Goal: Information Seeking & Learning: Find specific page/section

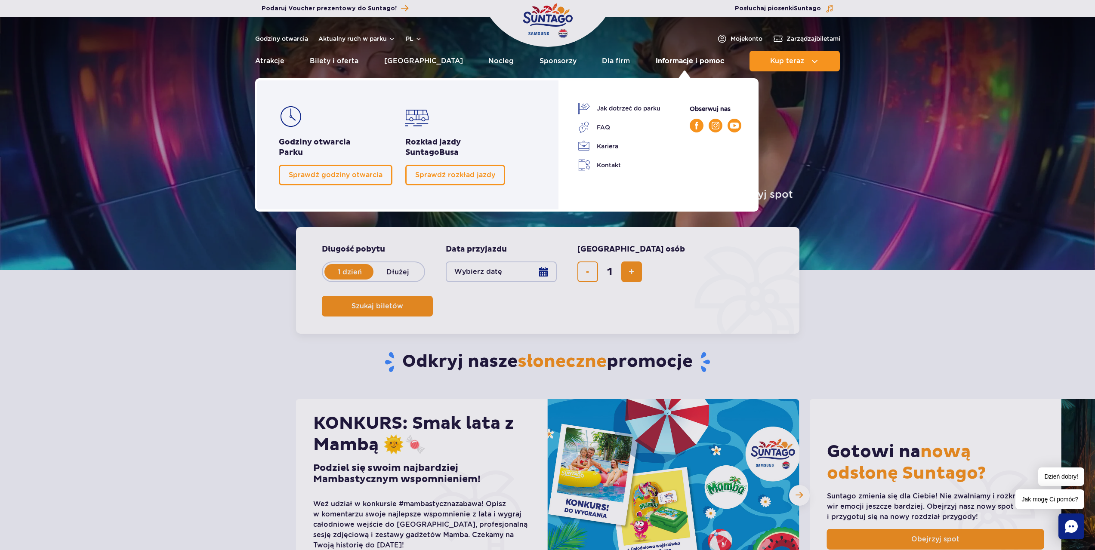
click at [699, 65] on link "Informacje i pomoc" at bounding box center [690, 61] width 68 height 21
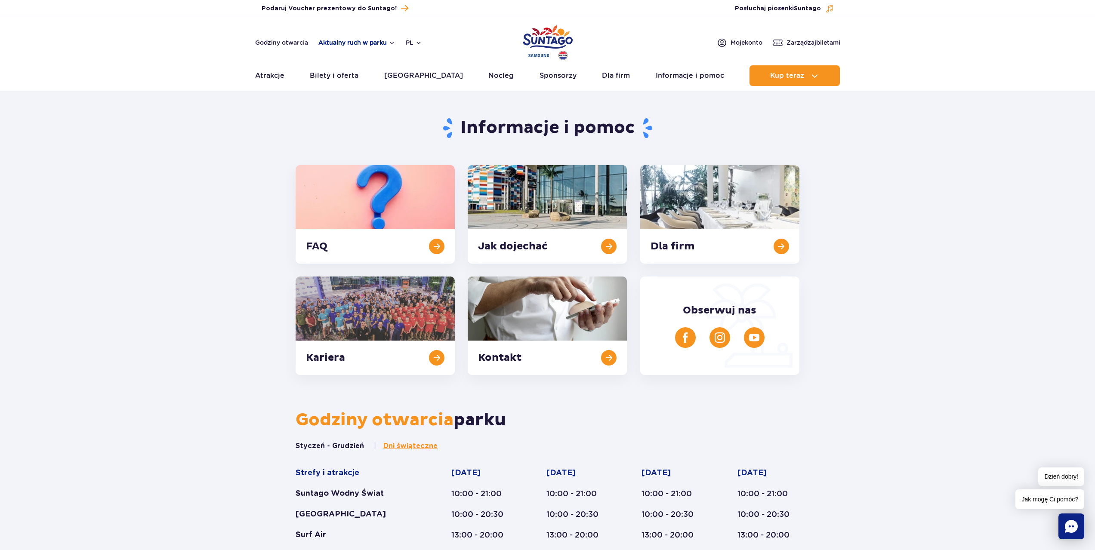
click at [367, 41] on button "Aktualny ruch w parku" at bounding box center [356, 42] width 77 height 7
click at [279, 40] on link "Godziny otwarcia" at bounding box center [281, 42] width 53 height 9
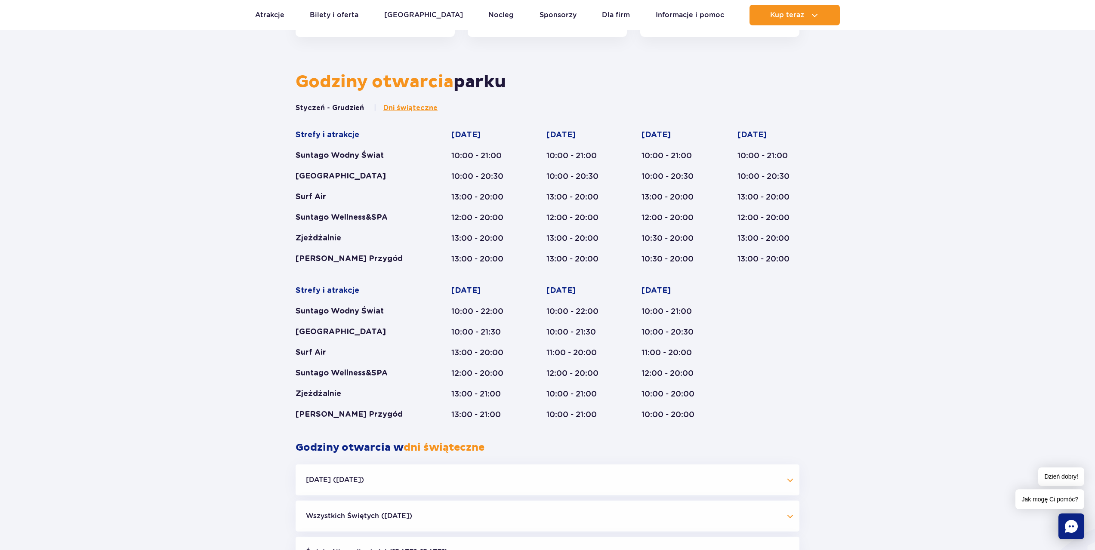
scroll to position [356, 0]
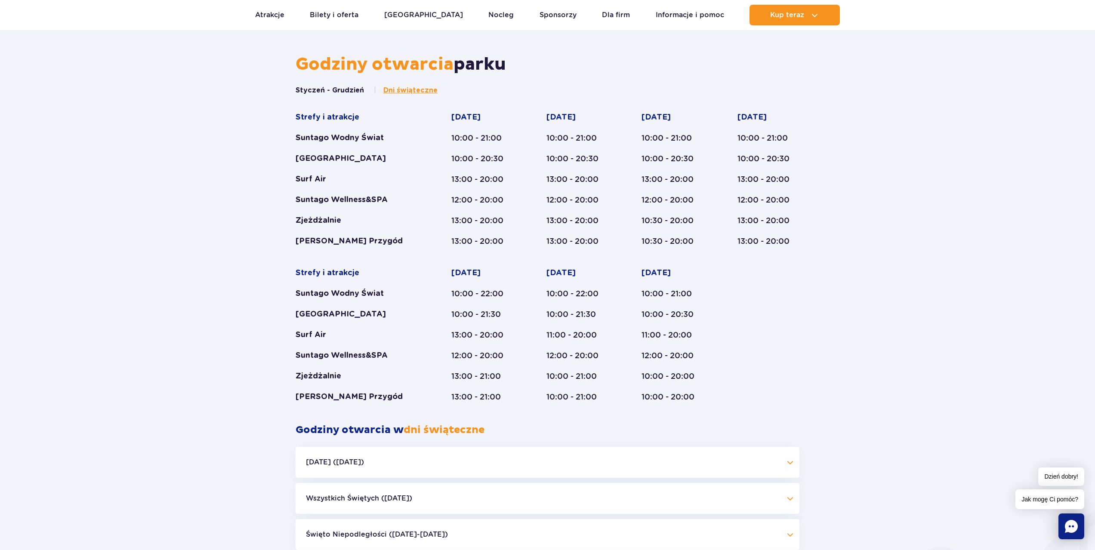
click at [408, 89] on span "Dni świąteczne" at bounding box center [410, 90] width 54 height 9
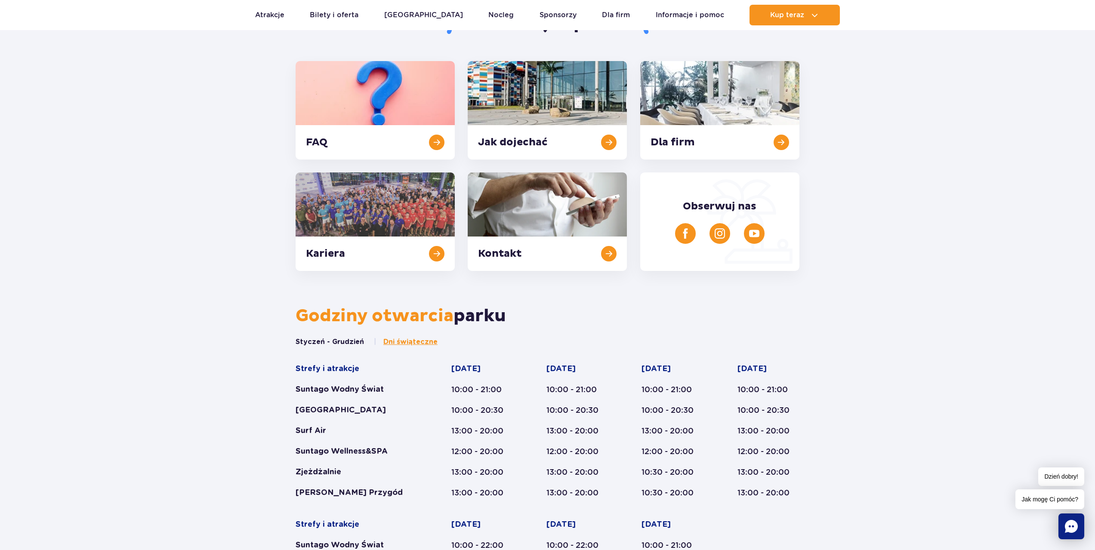
scroll to position [0, 0]
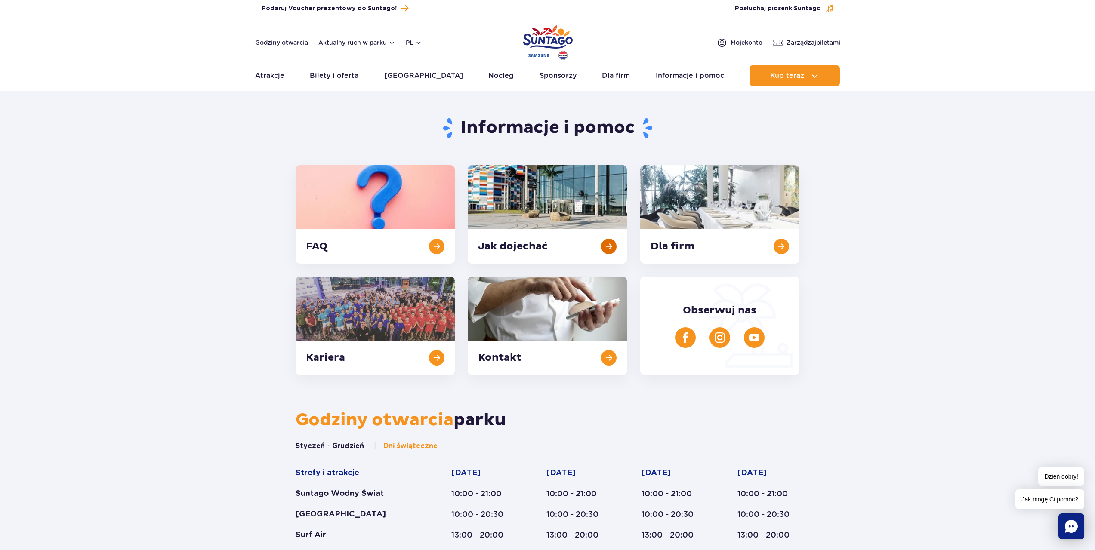
click at [565, 219] on link at bounding box center [547, 214] width 159 height 98
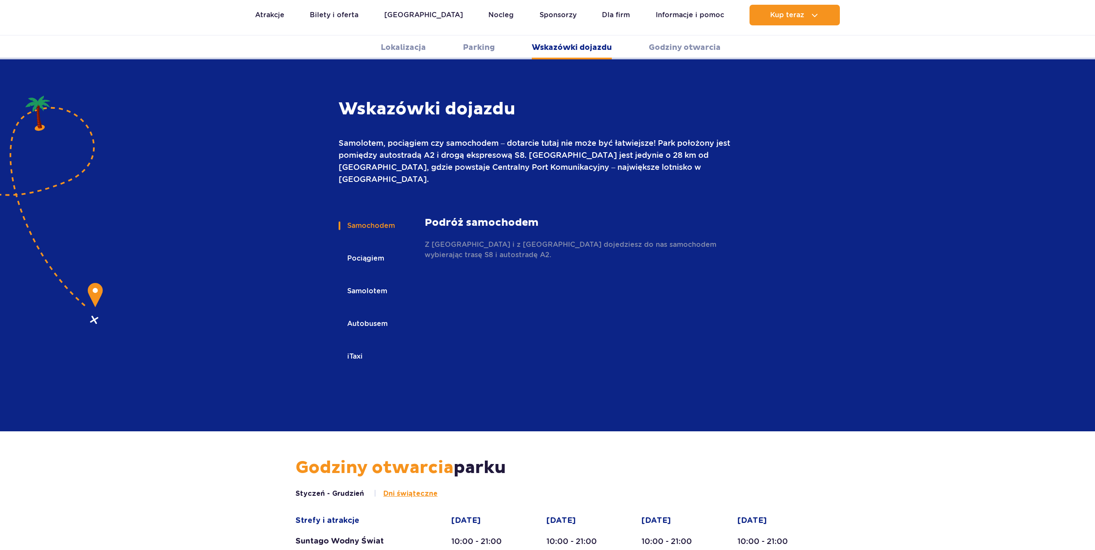
scroll to position [1145, 0]
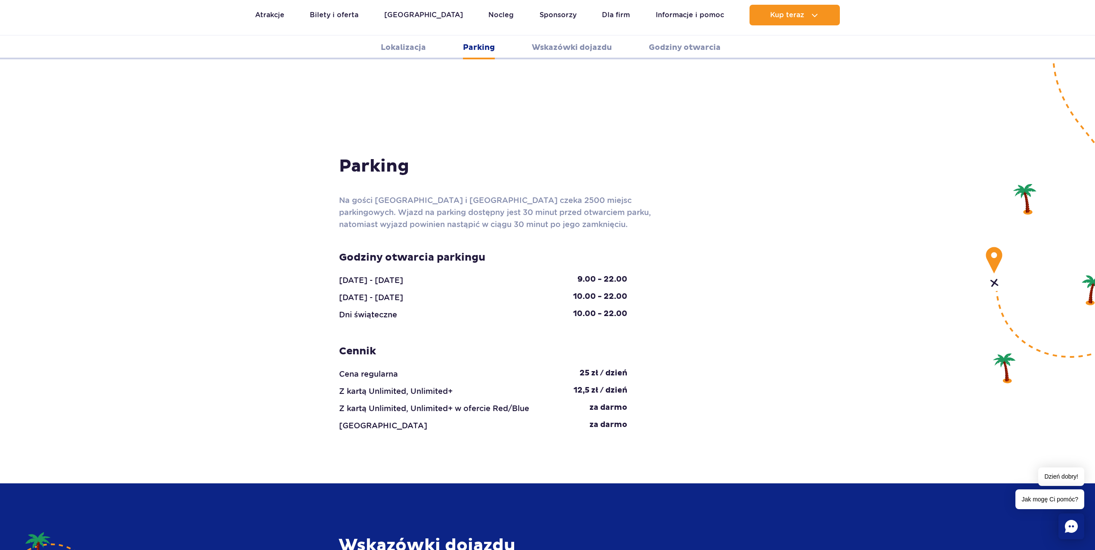
scroll to position [671, 0]
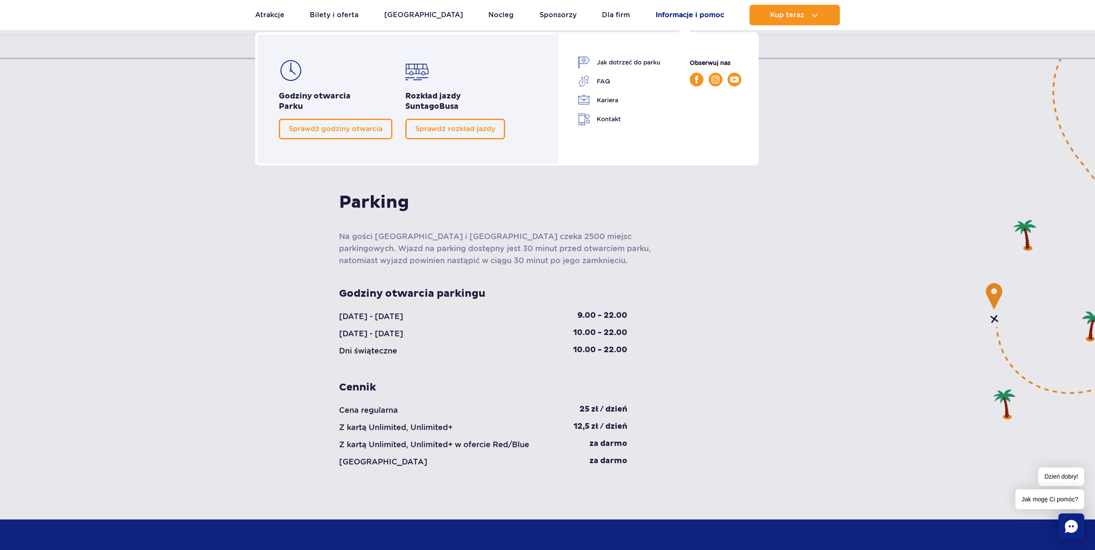
click at [680, 11] on link "Informacje i pomoc" at bounding box center [690, 15] width 68 height 21
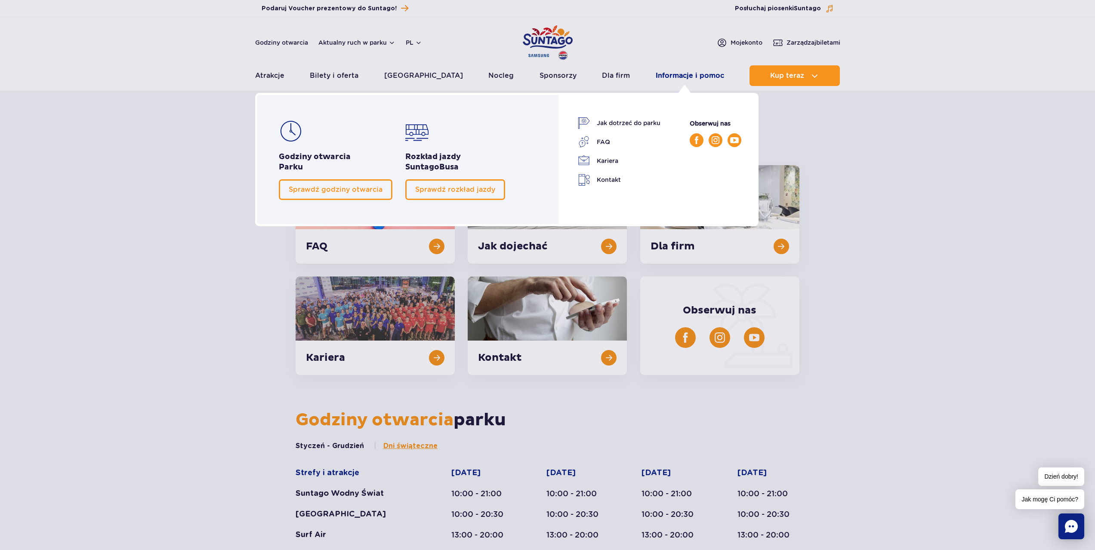
click at [699, 73] on link "Informacje i pomoc" at bounding box center [690, 75] width 68 height 21
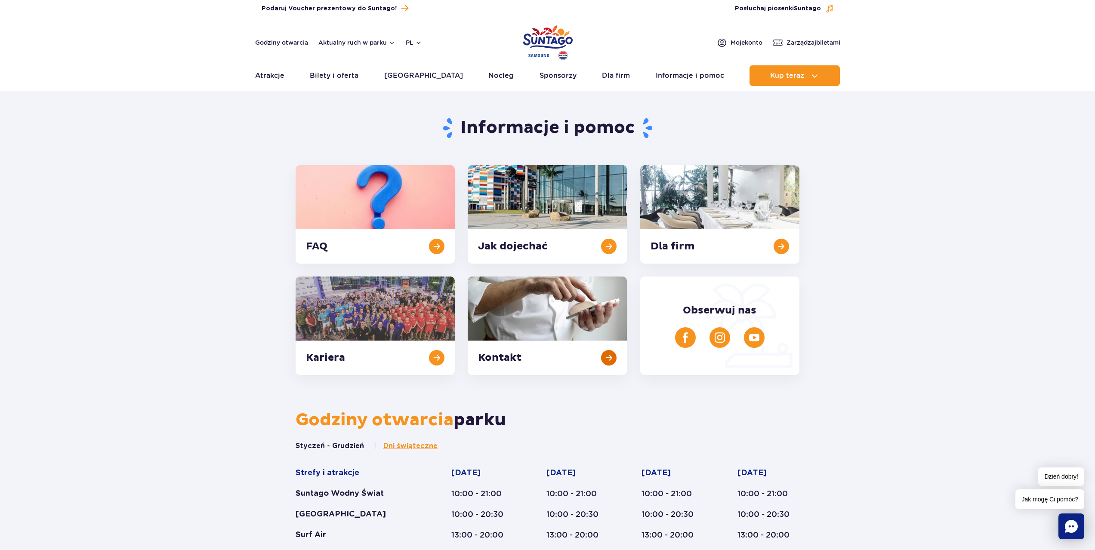
click at [600, 356] on link at bounding box center [547, 326] width 159 height 98
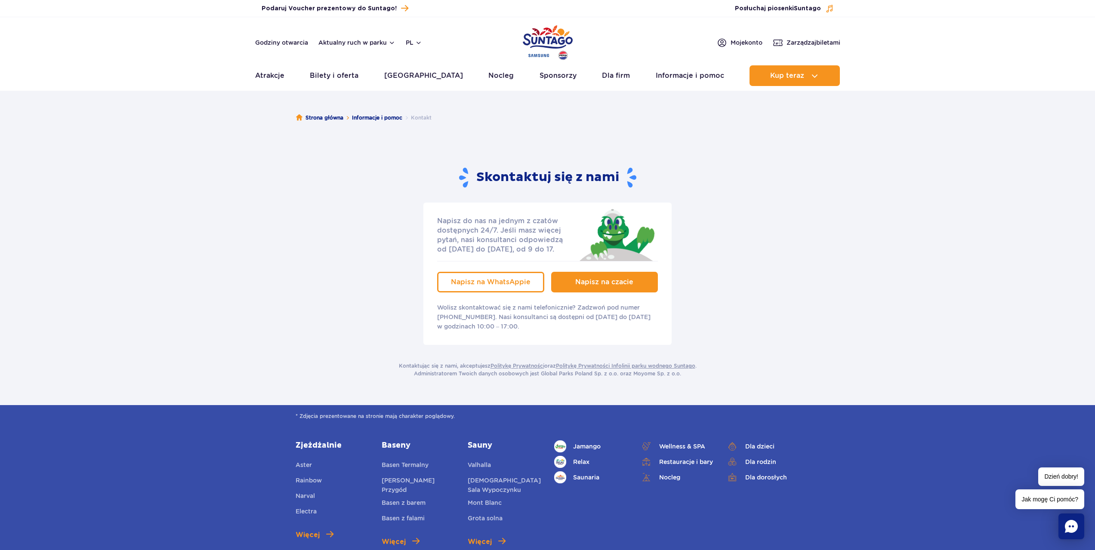
click at [611, 287] on link "Napisz na czacie" at bounding box center [604, 282] width 107 height 21
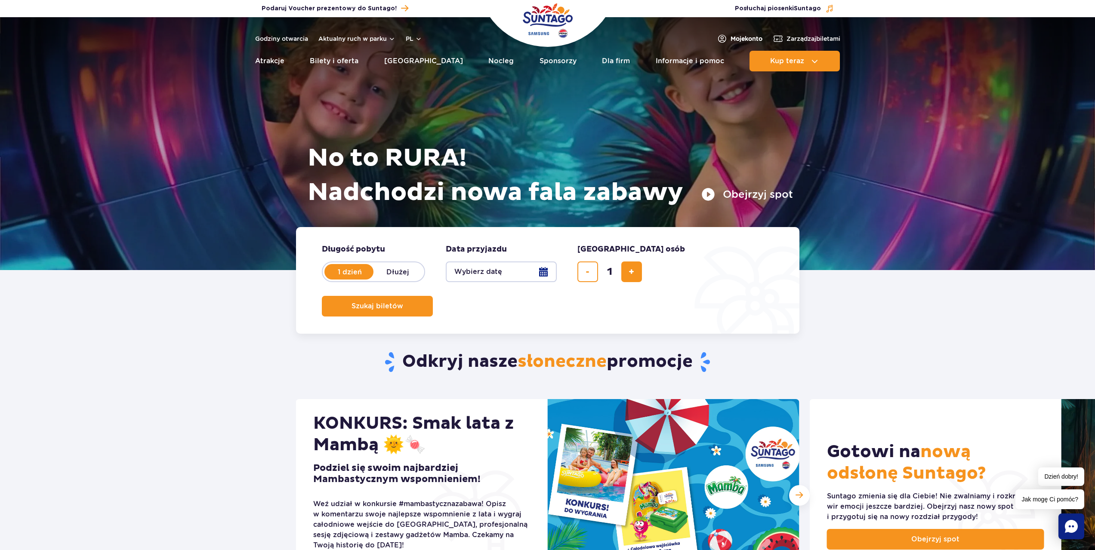
click at [732, 38] on span "Moje konto" at bounding box center [746, 38] width 32 height 9
